Goal: Information Seeking & Learning: Find specific fact

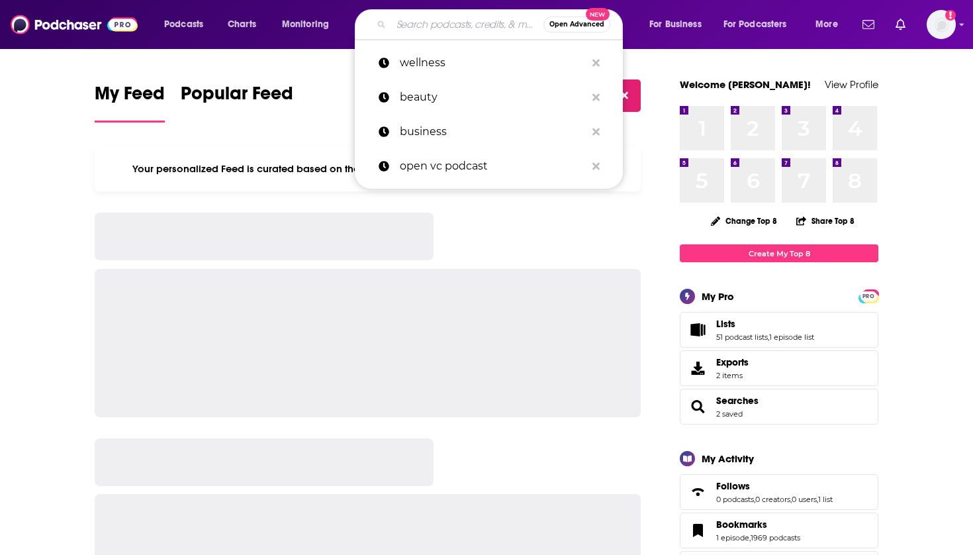
click at [412, 24] on input "Search podcasts, credits, & more..." at bounding box center [467, 24] width 152 height 21
paste input "Better Health While Aging"
type input "Better Health While Aging"
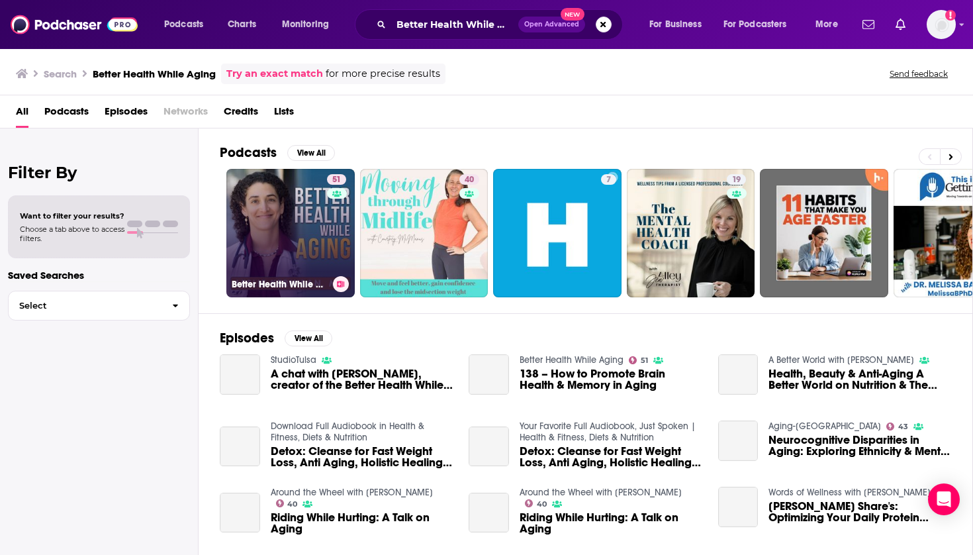
click at [308, 221] on link "51 Better Health While Aging" at bounding box center [290, 233] width 128 height 128
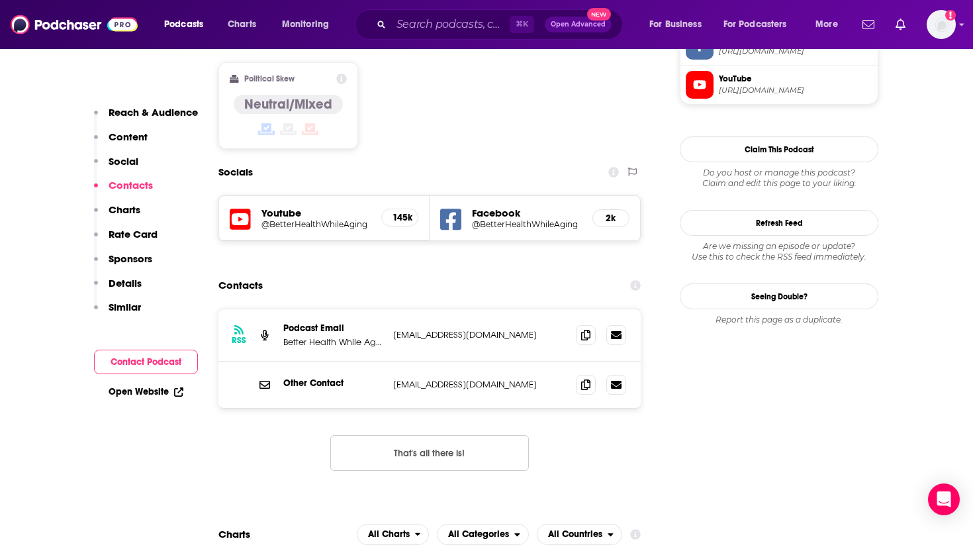
scroll to position [1071, 0]
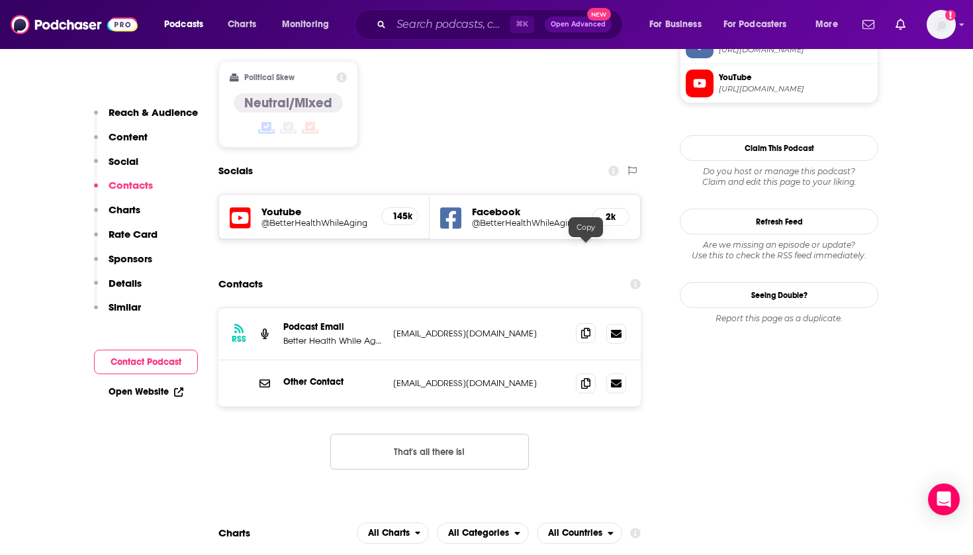
click at [584, 328] on icon at bounding box center [585, 333] width 9 height 11
click at [589, 377] on icon at bounding box center [585, 382] width 9 height 11
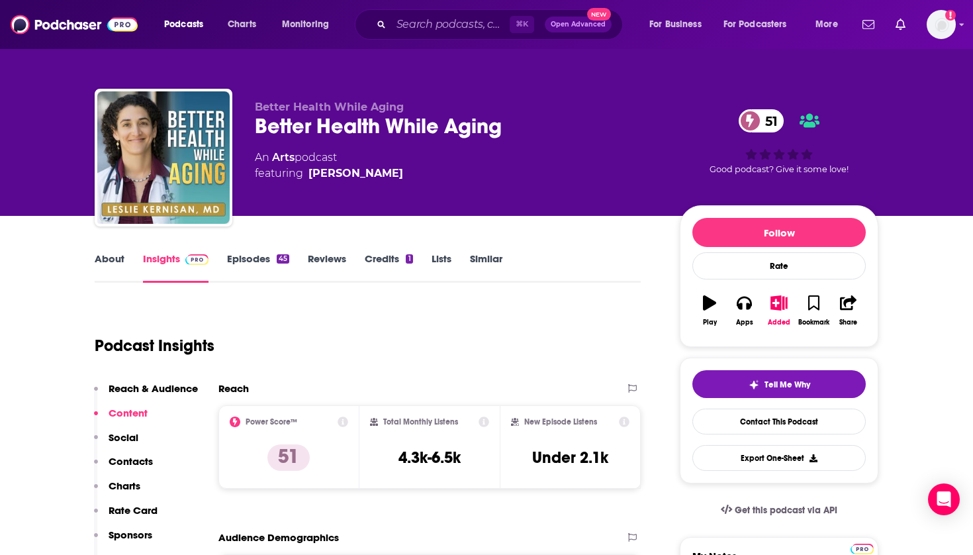
scroll to position [0, 0]
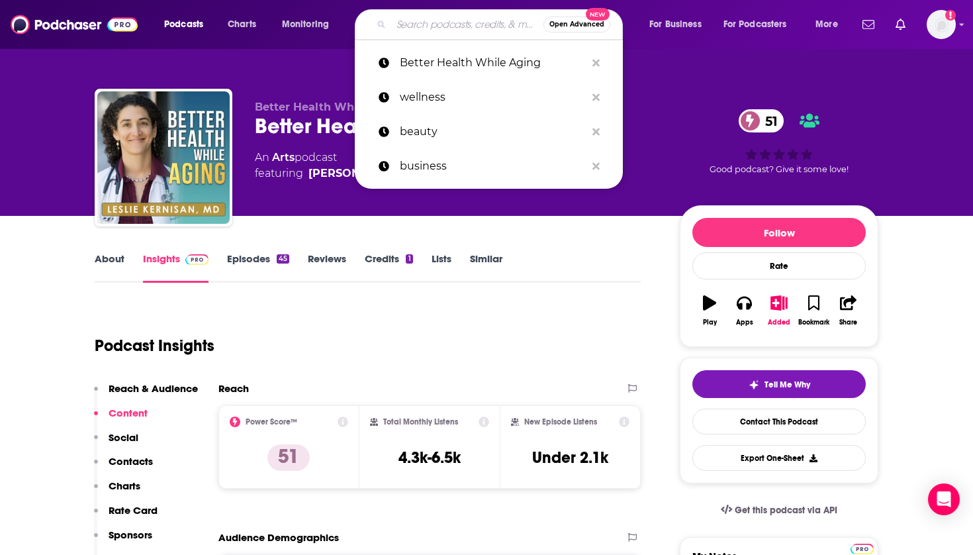
click at [440, 25] on input "Search podcasts, credits, & more..." at bounding box center [467, 24] width 152 height 21
paste input "heroic aging"
type input "heroic aging"
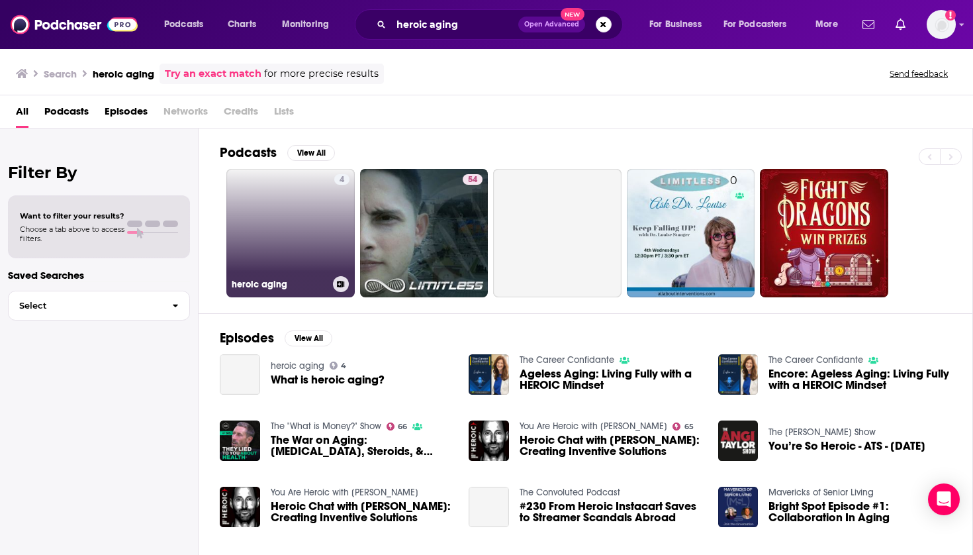
click at [290, 218] on link "4 heroic aging" at bounding box center [290, 233] width 128 height 128
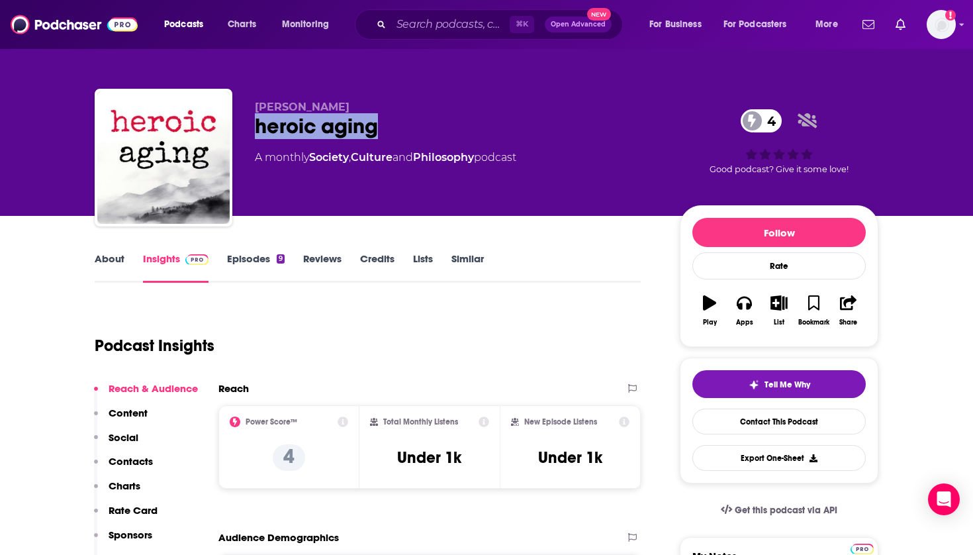
drag, startPoint x: 406, startPoint y: 135, endPoint x: 248, endPoint y: 133, distance: 158.2
click at [248, 133] on div "[PERSON_NAME] heroic aging 4 A monthly Society , Culture and Philosophy podcast…" at bounding box center [487, 160] width 784 height 143
copy h2 "heroic aging"
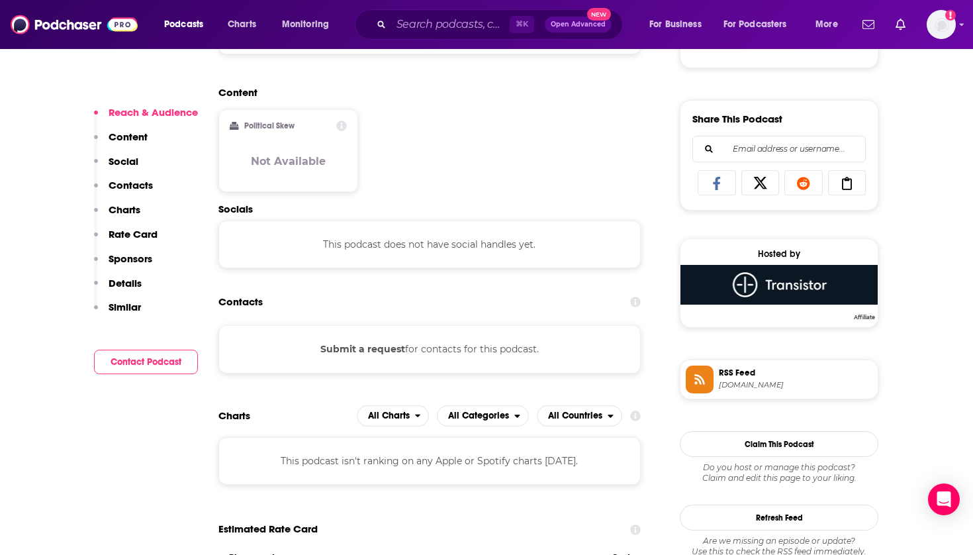
scroll to position [783, 0]
